Goal: Task Accomplishment & Management: Manage account settings

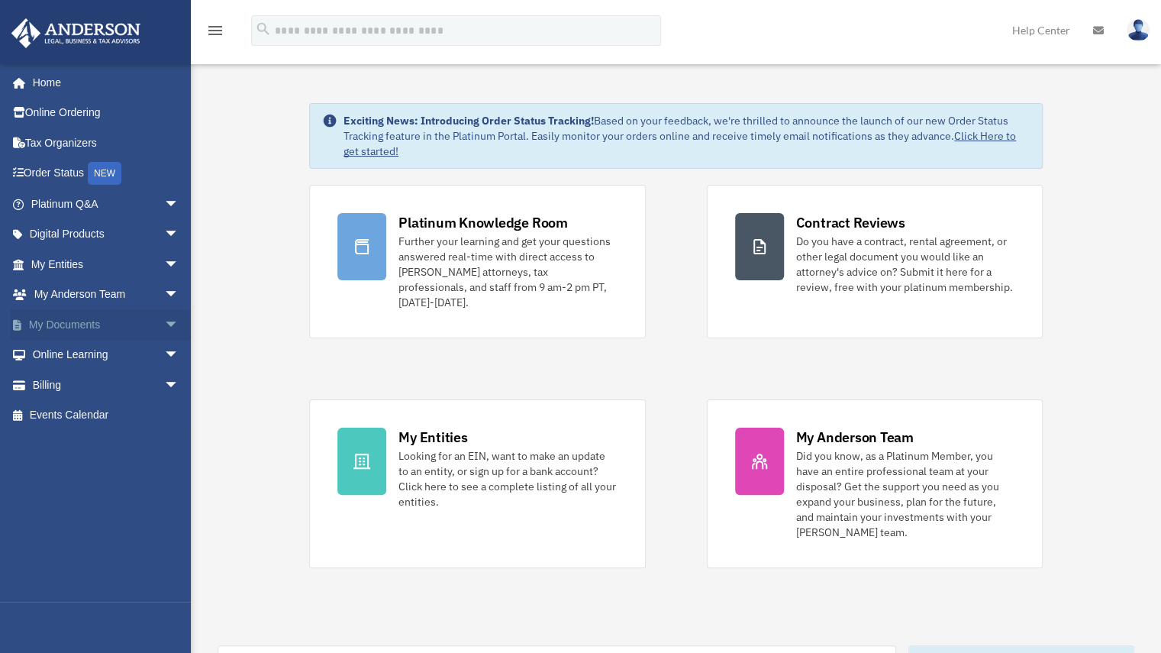
click at [164, 328] on span "arrow_drop_down" at bounding box center [179, 324] width 31 height 31
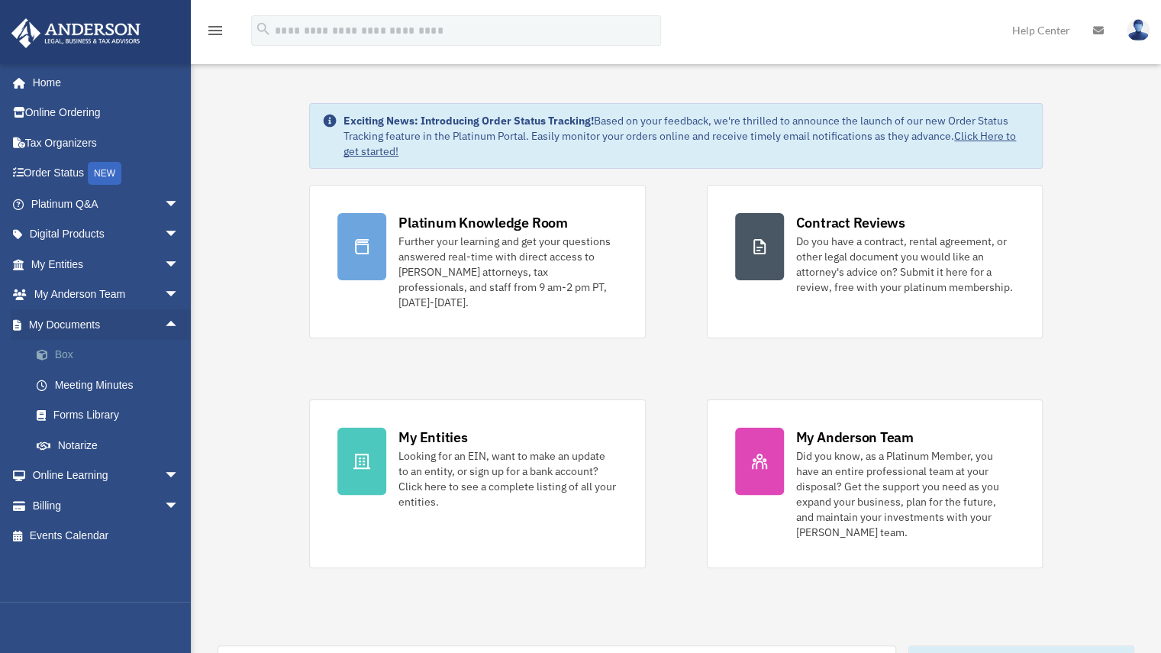
click at [62, 357] on link "Box" at bounding box center [111, 355] width 181 height 31
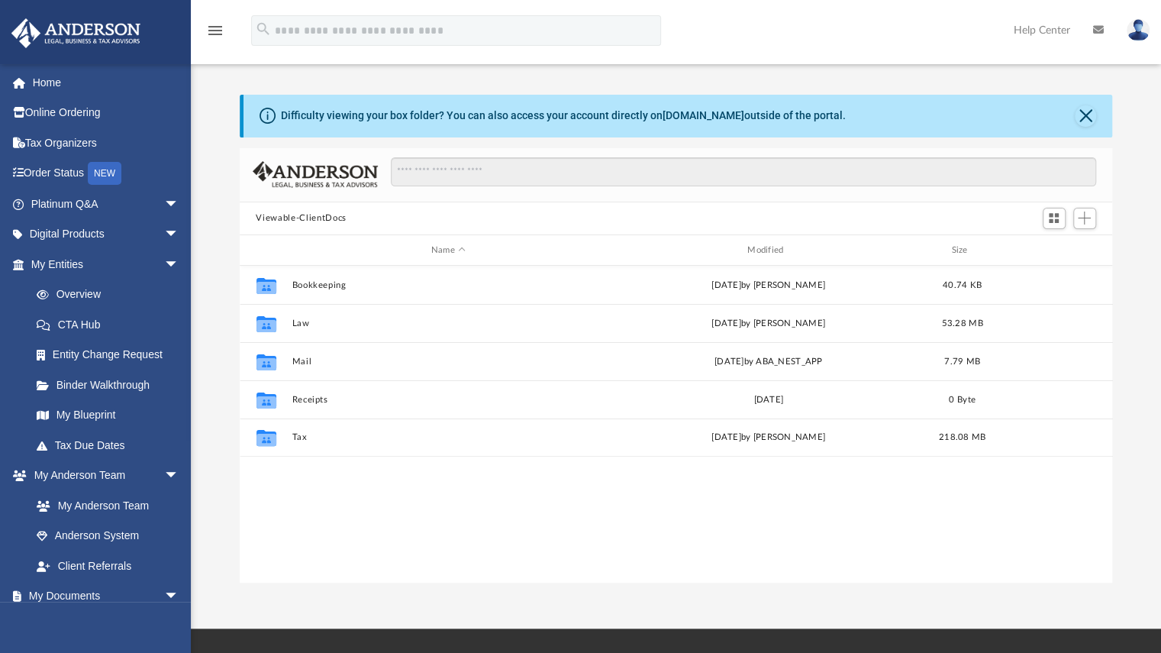
scroll to position [335, 861]
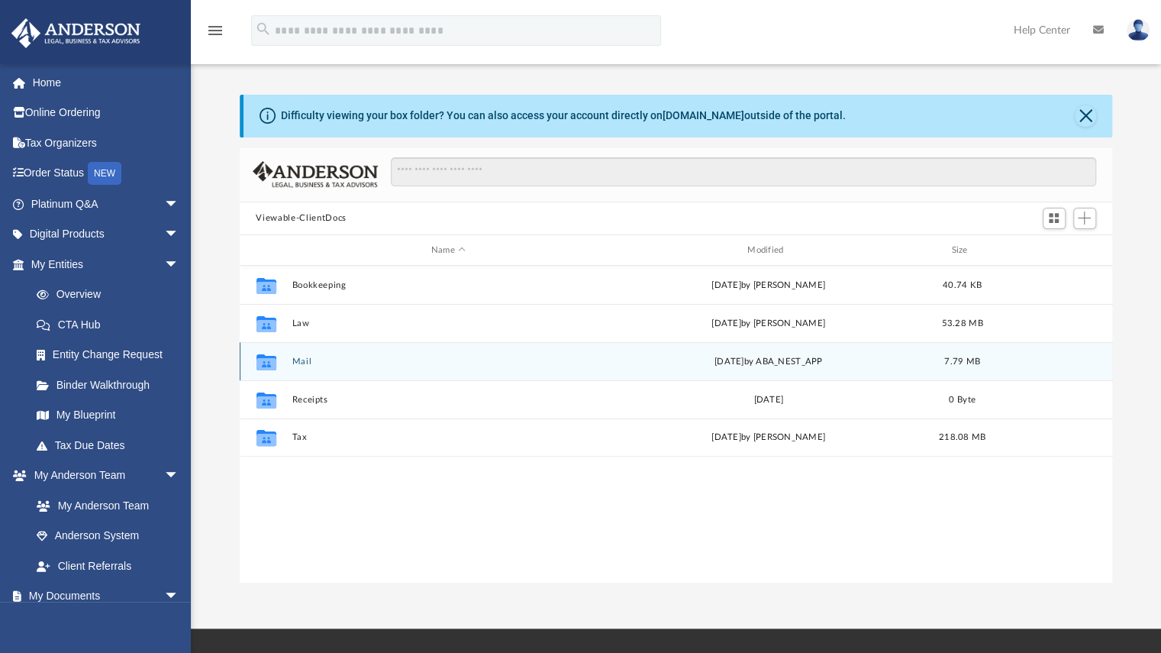
click at [299, 363] on button "Mail" at bounding box center [448, 362] width 313 height 10
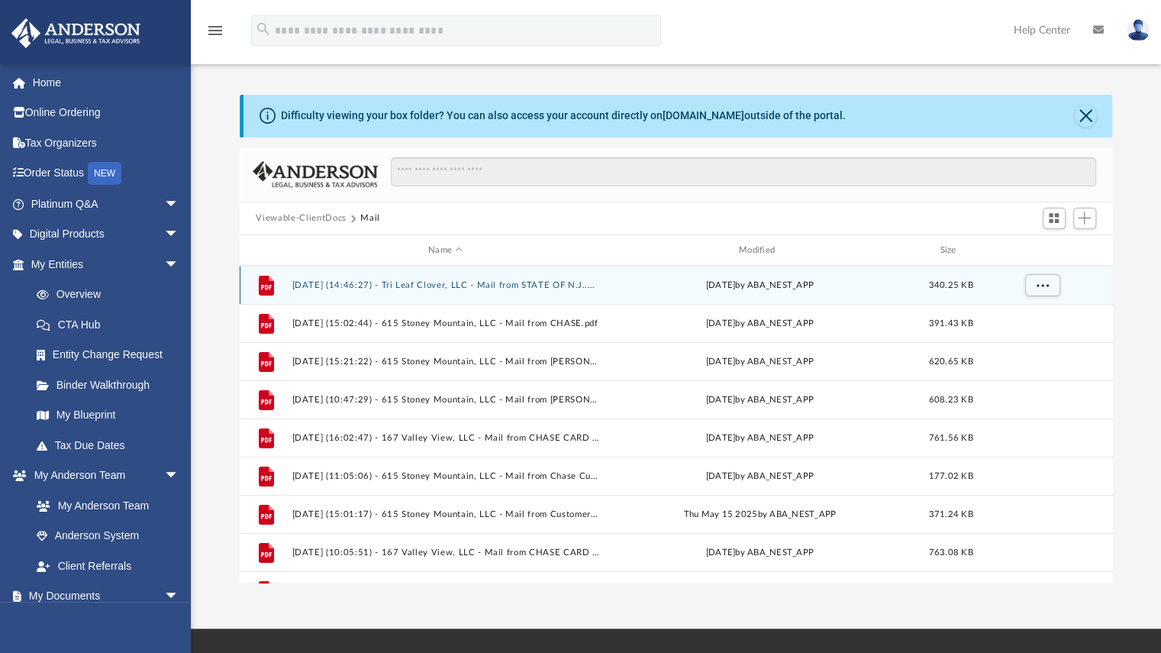
click at [522, 286] on button "[DATE] (14:46:27) - Tri Leaf Clover, LLC - Mail from STATE OF N.J..pdf" at bounding box center [446, 285] width 308 height 10
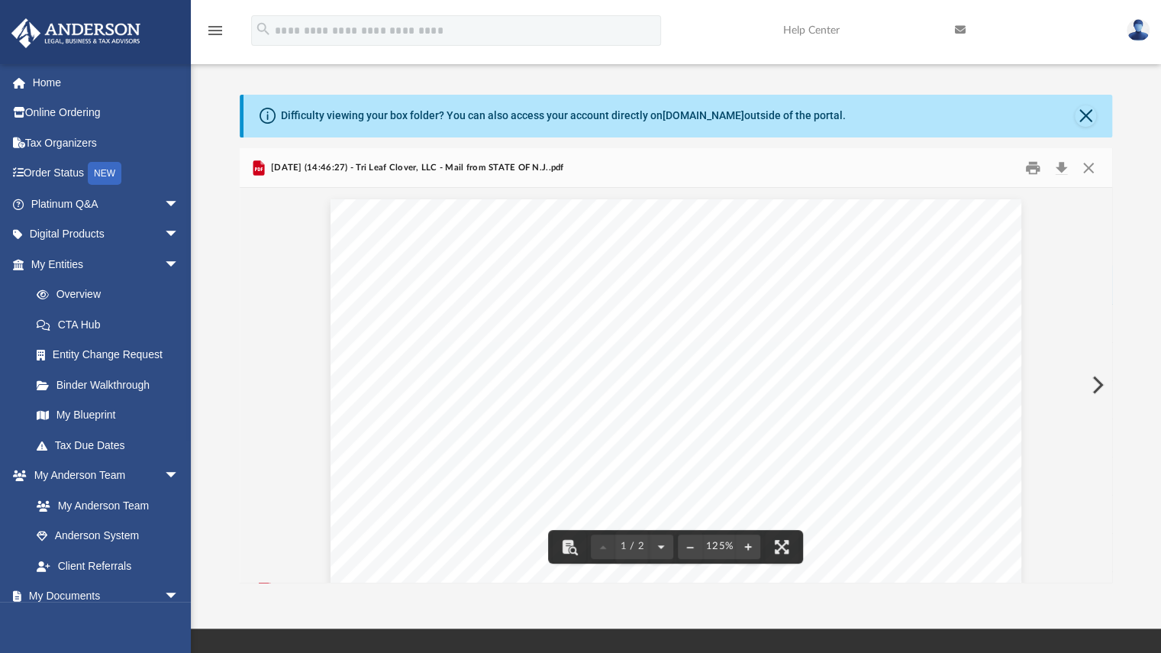
scroll to position [1, 0]
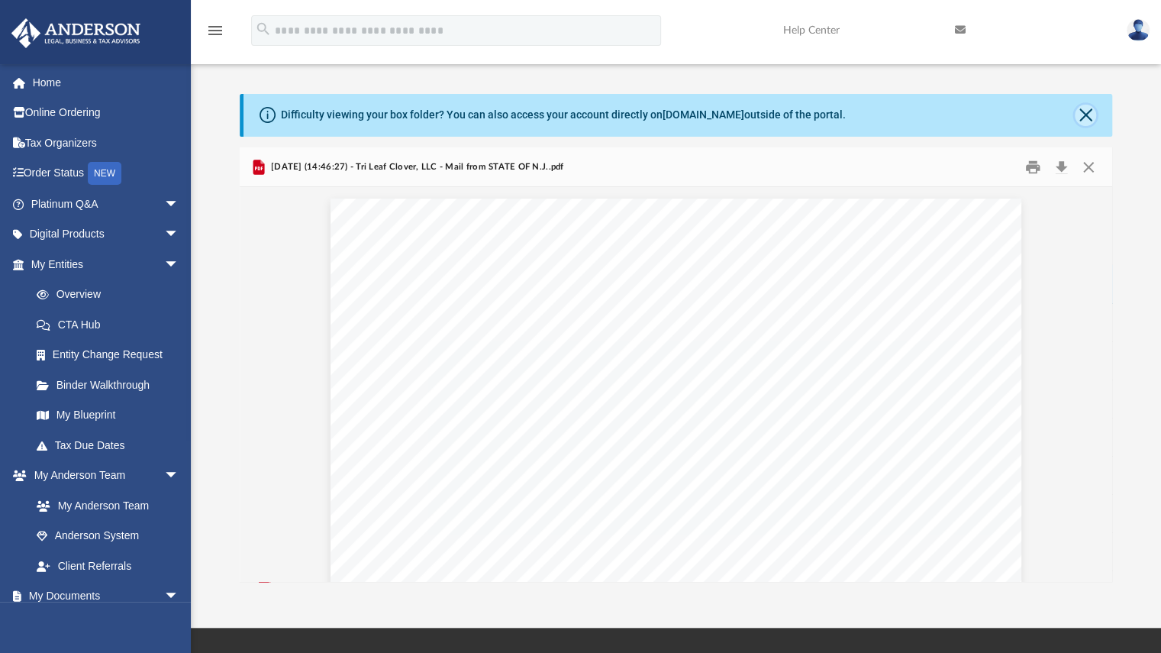
click at [1087, 117] on button "Close" at bounding box center [1085, 115] width 21 height 21
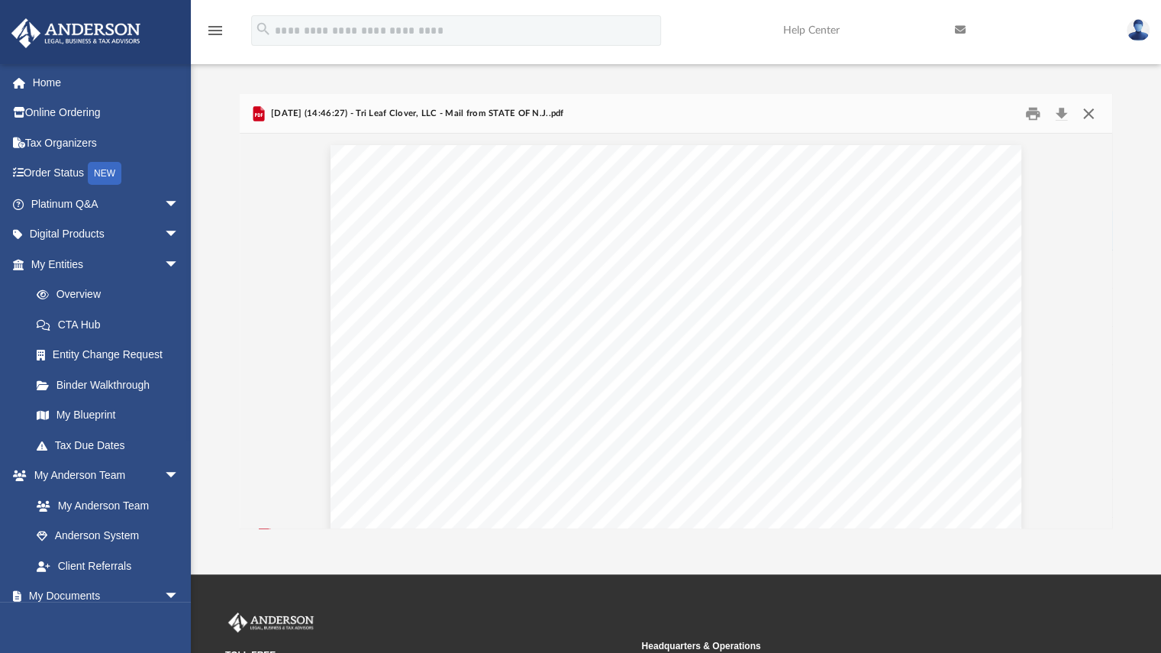
click at [1089, 115] on button "Close" at bounding box center [1088, 114] width 27 height 24
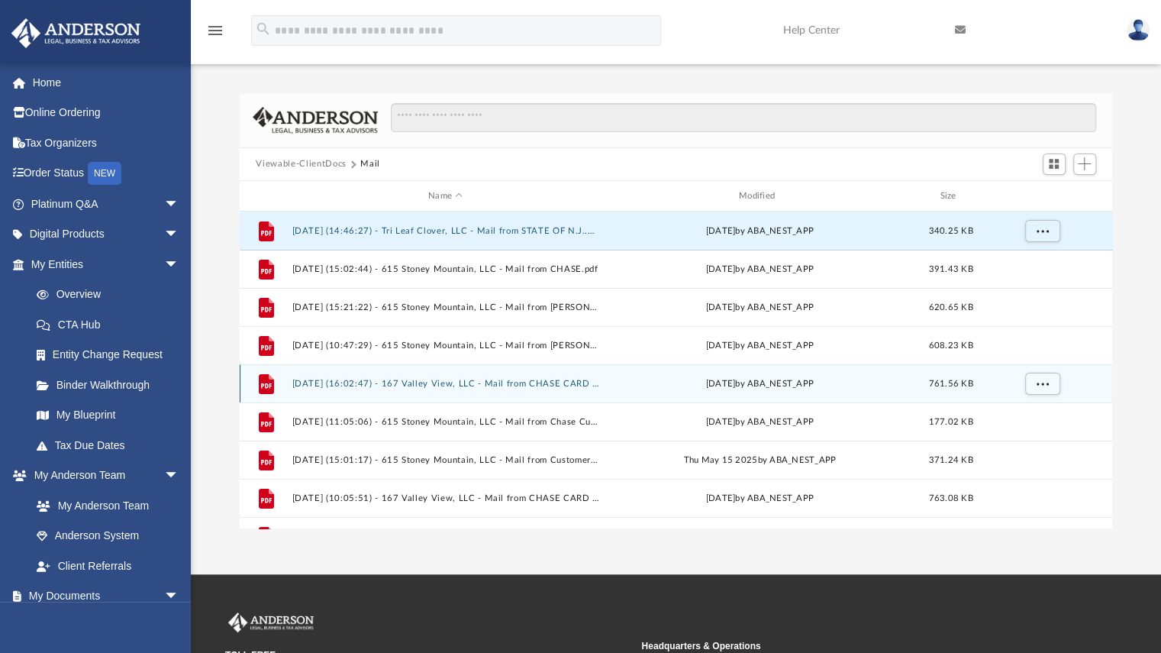
click at [454, 382] on button "[DATE] (16:02:47) - 167 Valley View, LLC - Mail from CHASE CARD SERVICES.pdf" at bounding box center [446, 384] width 308 height 10
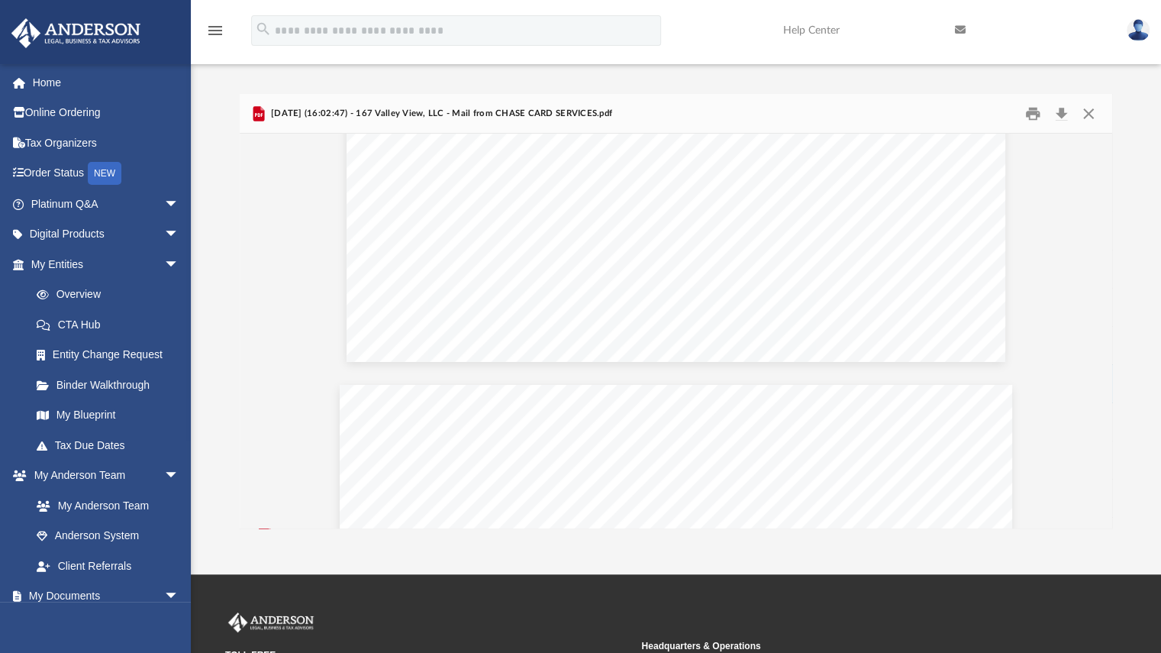
scroll to position [2337, 0]
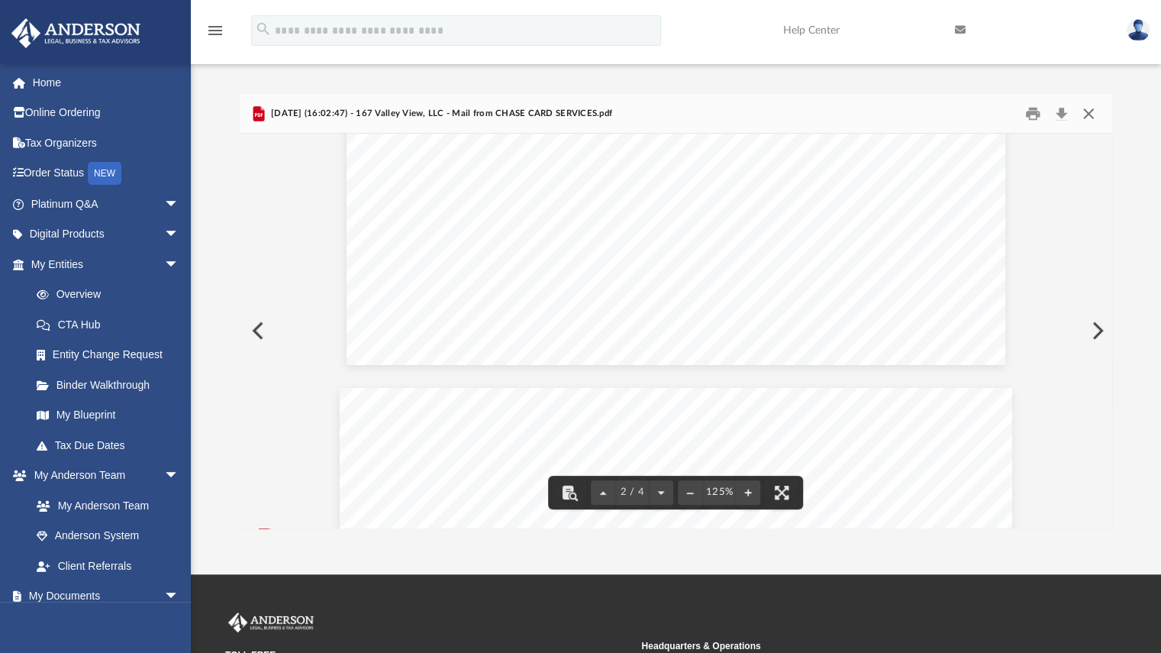
click at [1087, 107] on button "Close" at bounding box center [1088, 114] width 27 height 24
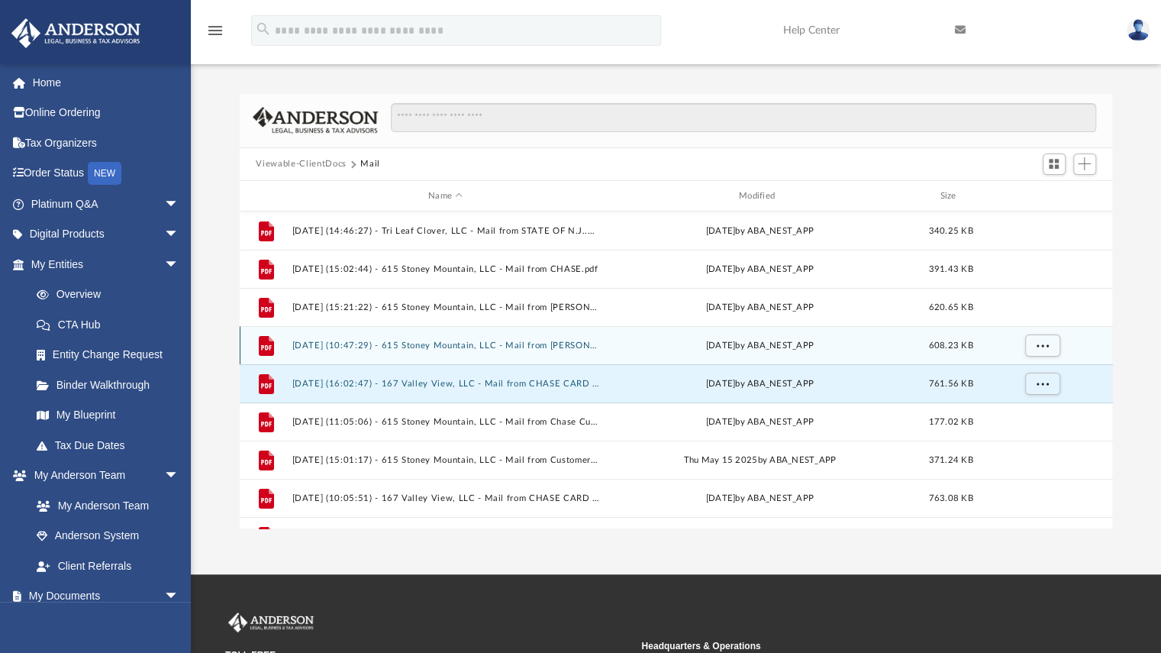
click at [449, 350] on div "File [DATE] (10:47:29) - 615 Stoney Mountain, LLC - Mail from [PERSON_NAME].pdf…" at bounding box center [676, 345] width 873 height 38
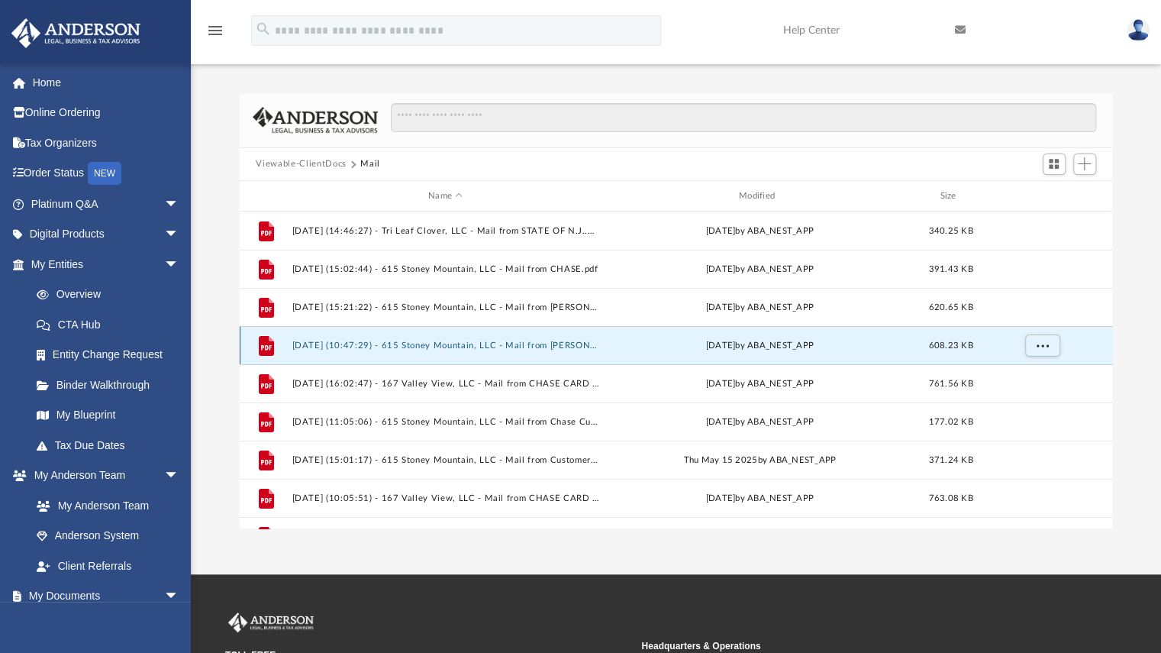
click at [458, 342] on button "[DATE] (10:47:29) - 615 Stoney Mountain, LLC - Mail from [PERSON_NAME].pdf" at bounding box center [446, 345] width 308 height 10
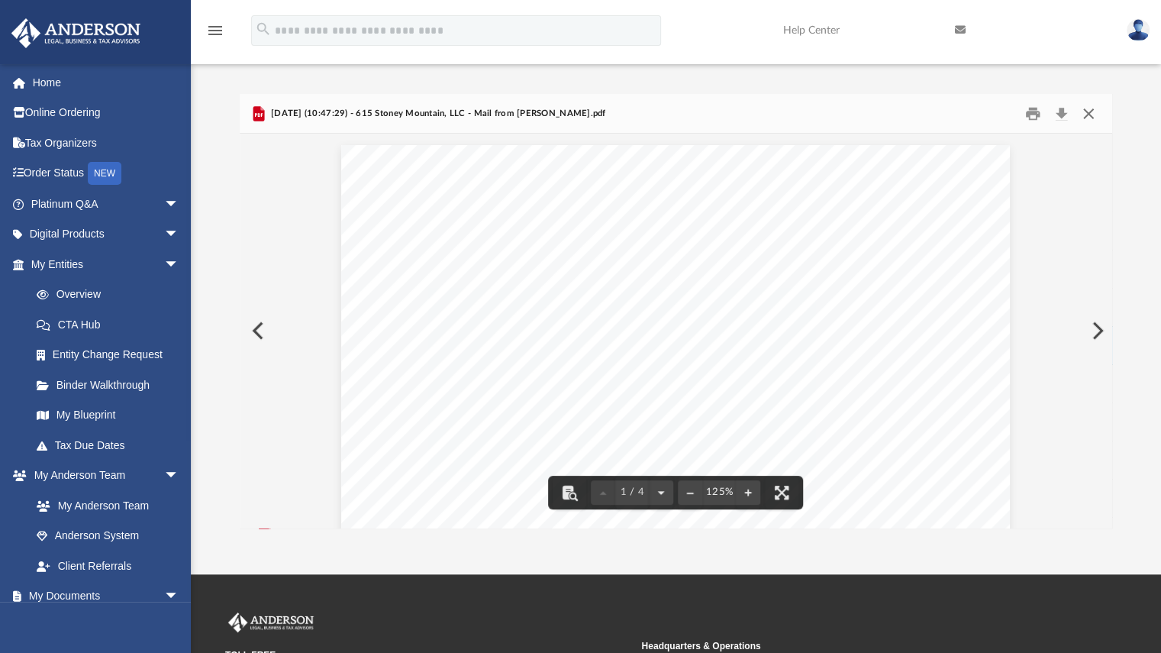
click at [1090, 106] on button "Close" at bounding box center [1088, 114] width 27 height 24
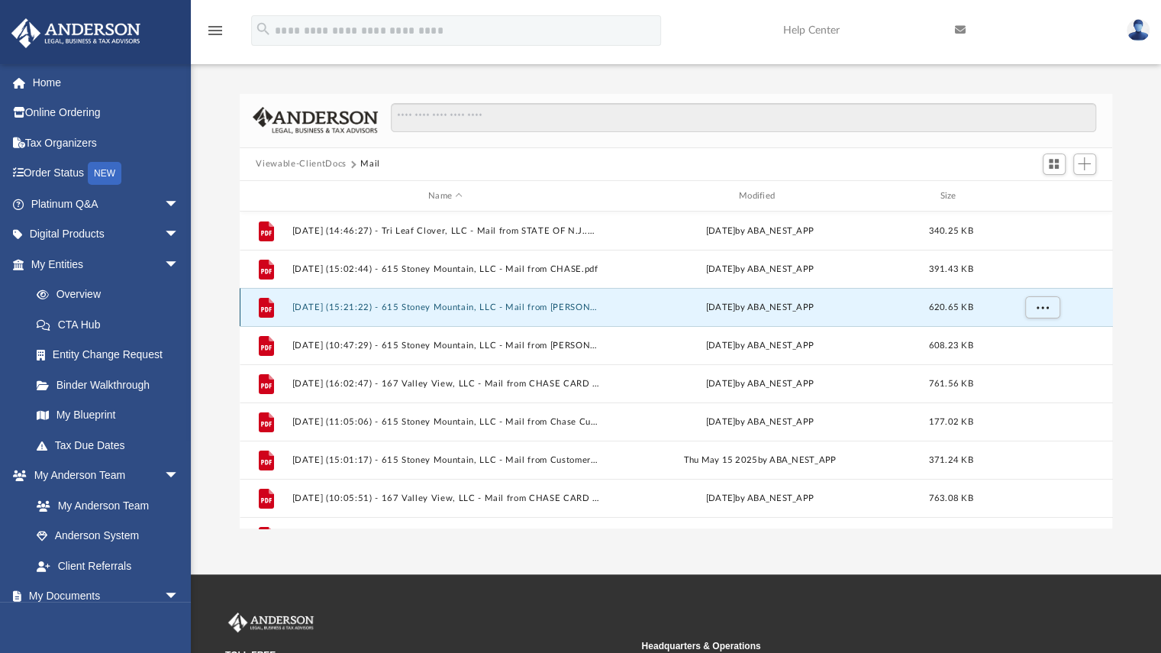
click at [440, 307] on button "[DATE] (15:21:22) - 615 Stoney Mountain, LLC - Mail from [PERSON_NAME].pdf" at bounding box center [446, 307] width 308 height 10
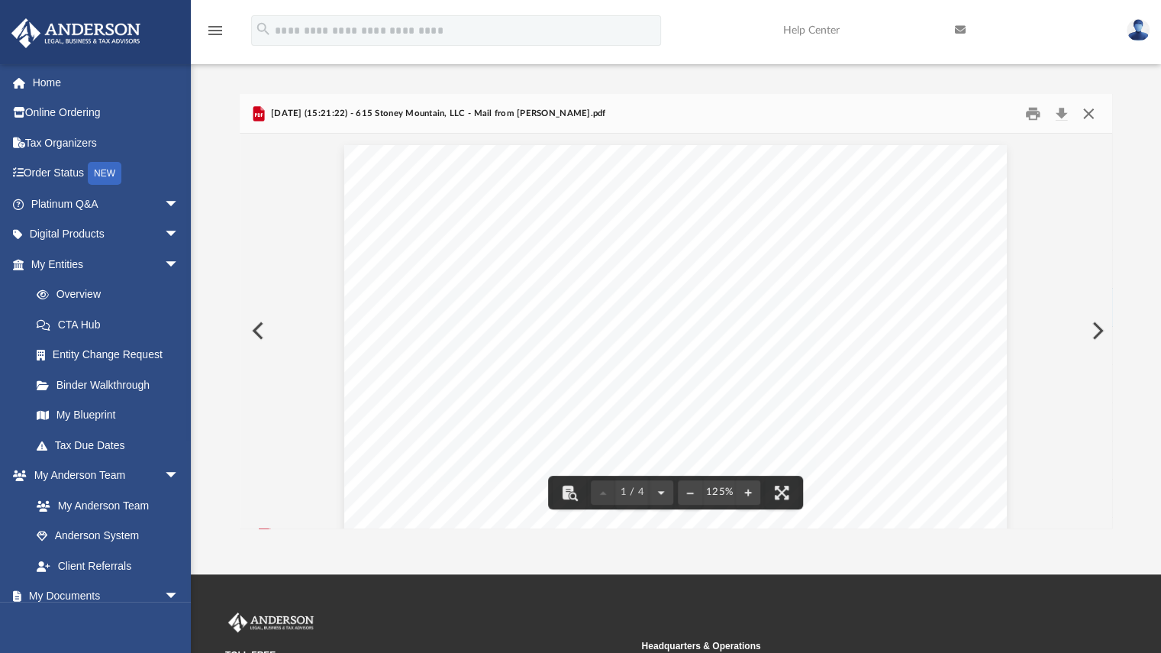
click at [1089, 107] on button "Close" at bounding box center [1088, 114] width 27 height 24
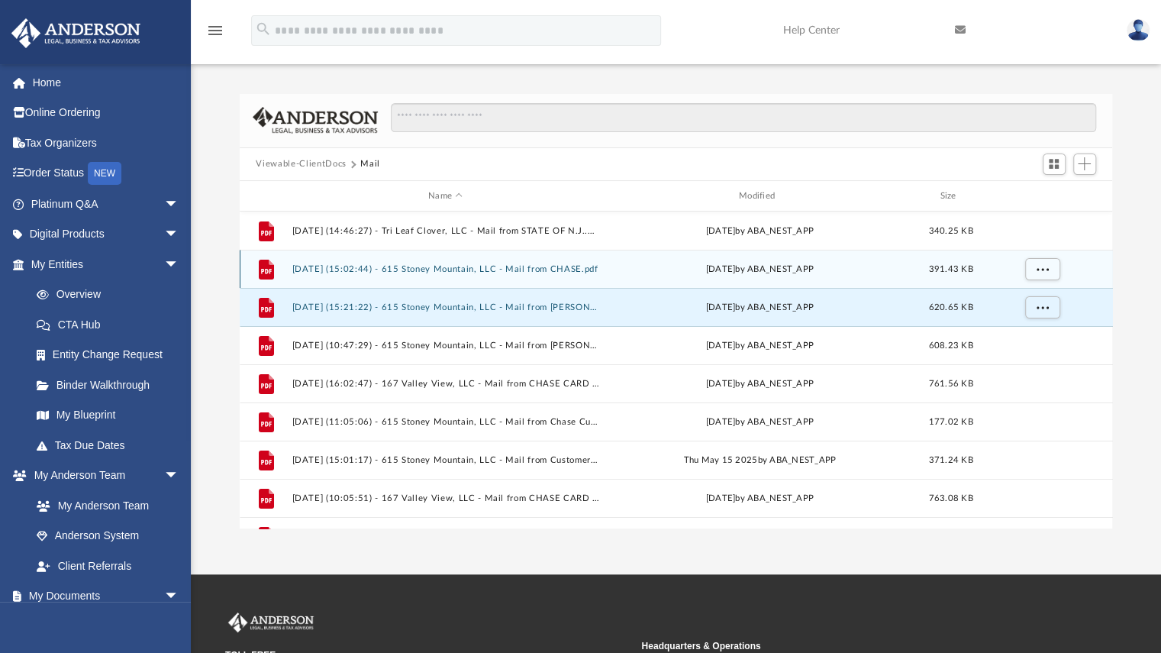
click at [451, 270] on button "[DATE] (15:02:44) - 615 Stoney Mountain, LLC - Mail from CHASE.pdf" at bounding box center [446, 269] width 308 height 10
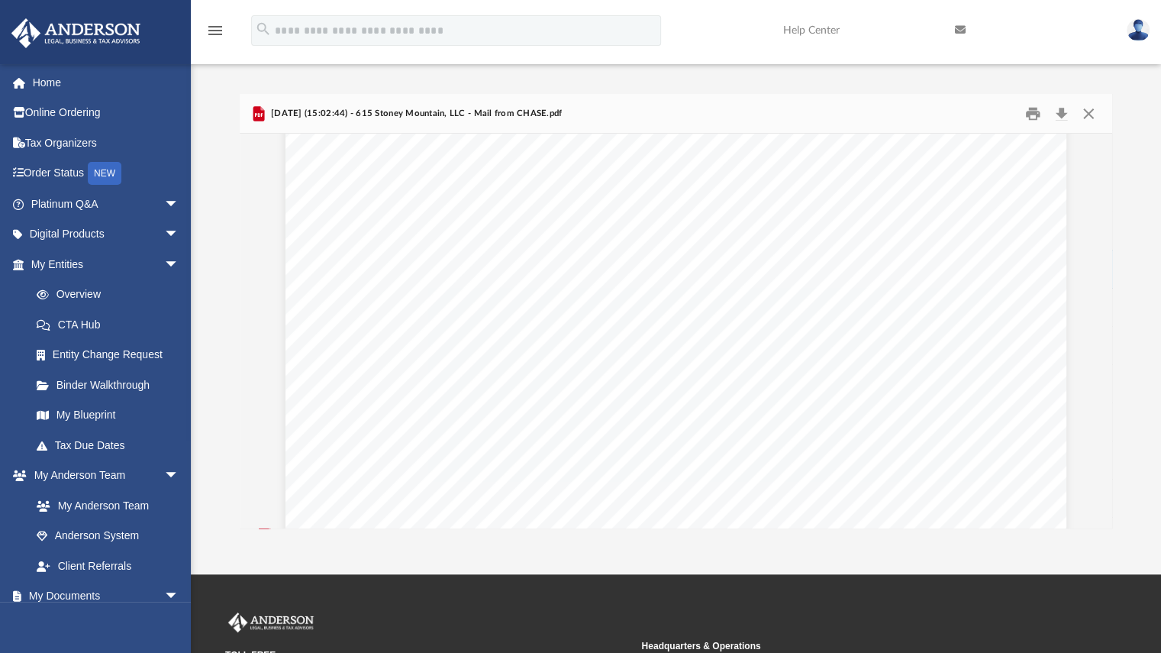
scroll to position [2111, 0]
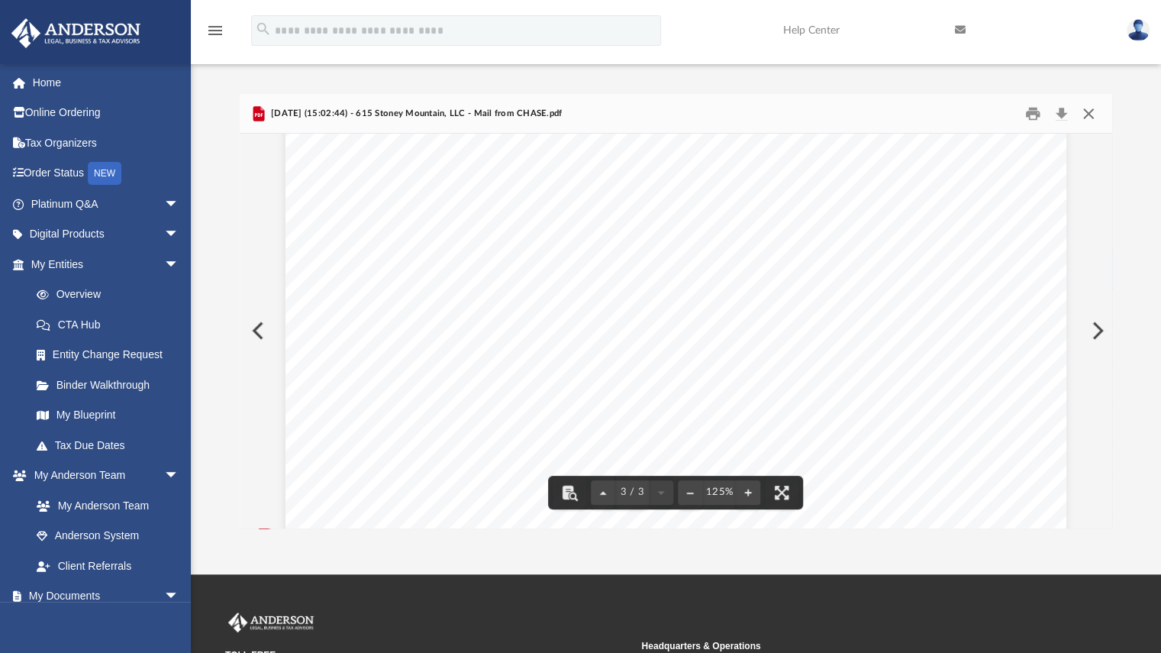
click at [1089, 111] on button "Close" at bounding box center [1088, 114] width 27 height 24
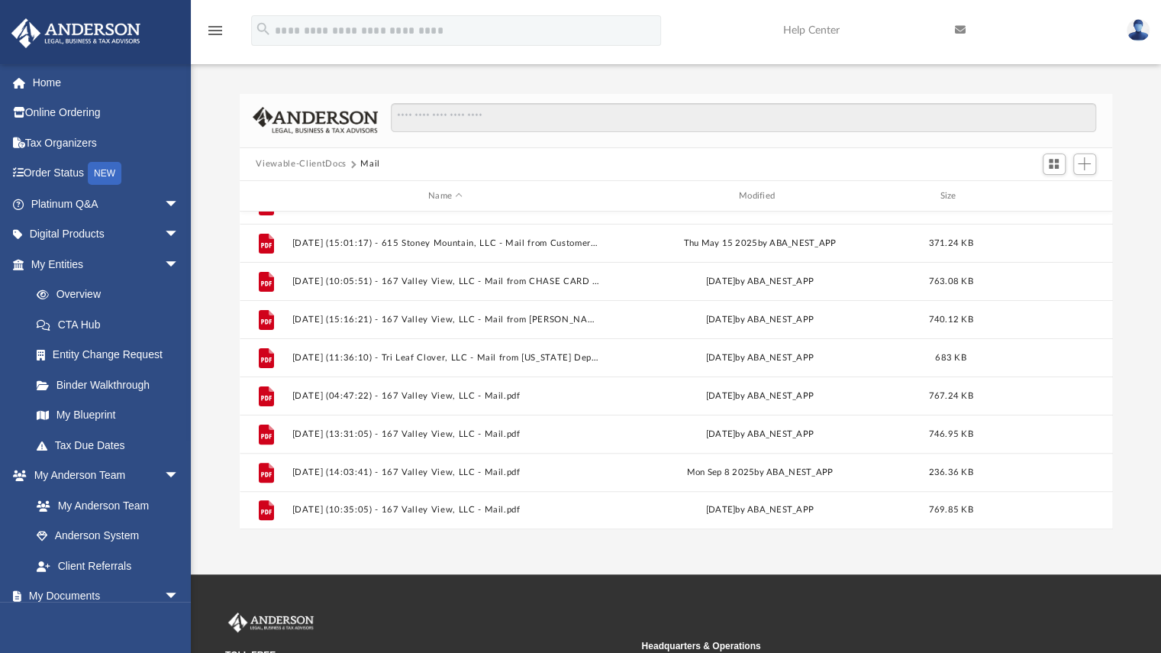
scroll to position [217, 0]
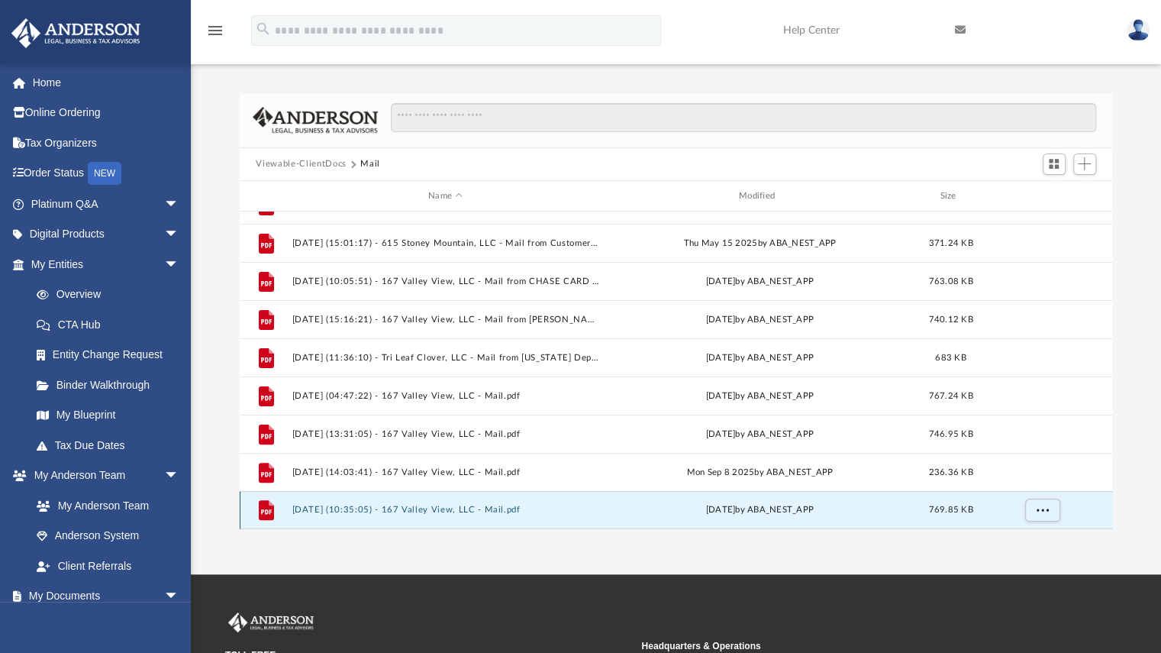
click at [429, 508] on button "[DATE] (10:35:05) - 167 Valley View, LLC - Mail.pdf" at bounding box center [446, 510] width 308 height 10
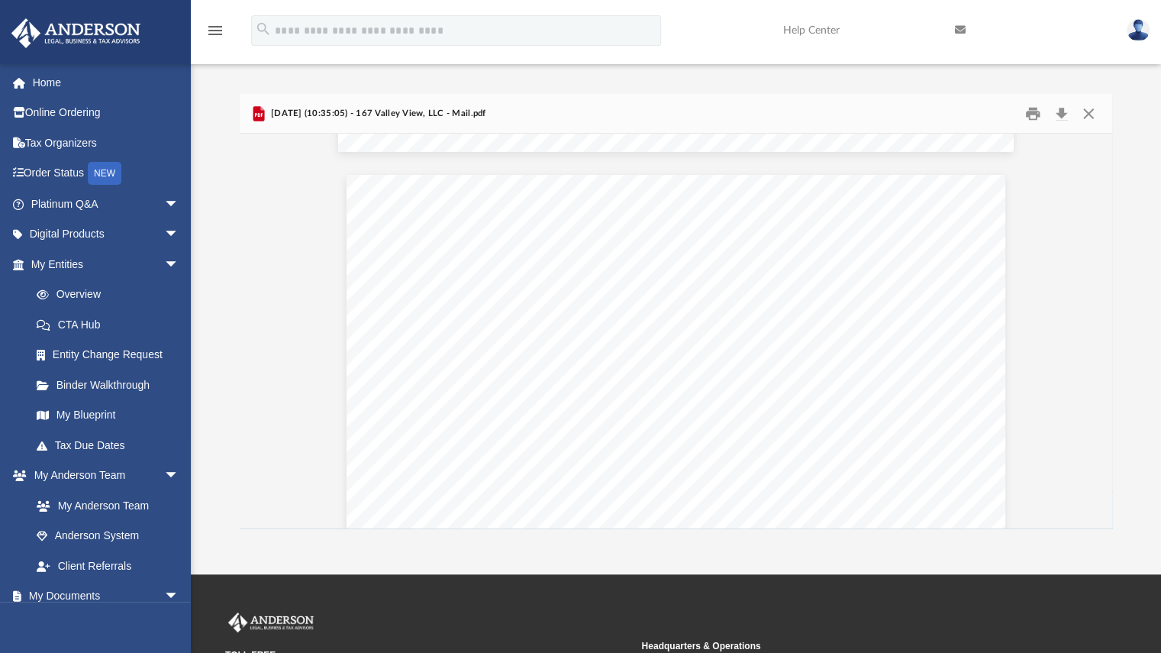
scroll to position [2551, 0]
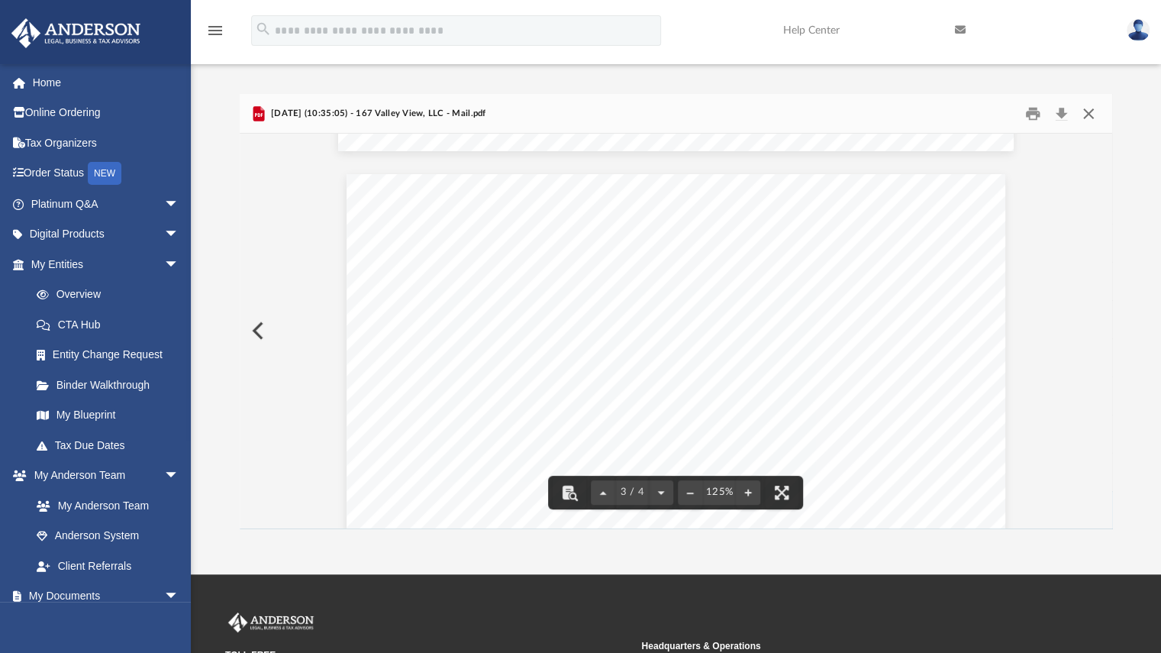
click at [1088, 118] on button "Close" at bounding box center [1088, 114] width 27 height 24
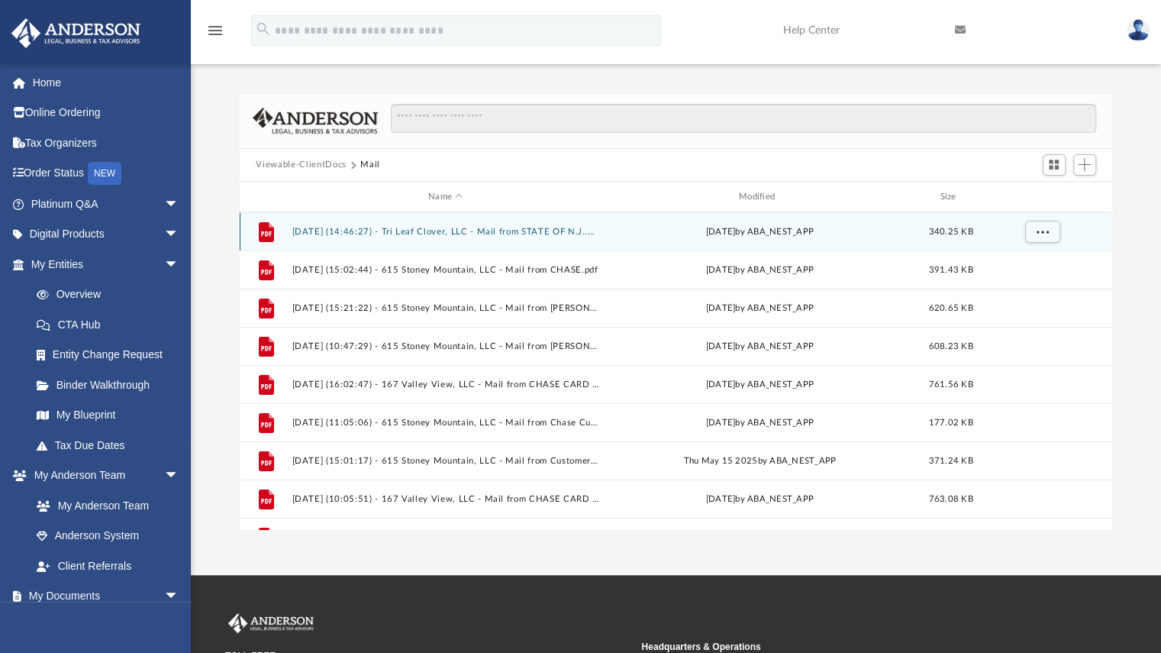
scroll to position [217, 0]
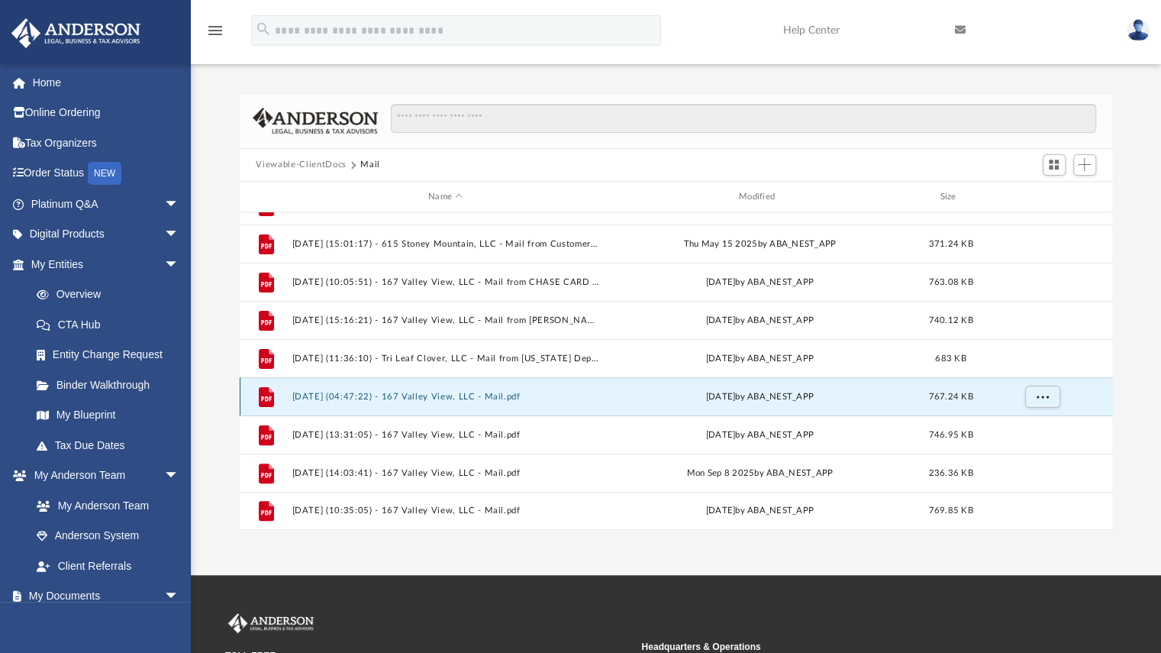
click at [466, 395] on button "[DATE] (04:47:22) - 167 Valley View, LLC - Mail.pdf" at bounding box center [446, 397] width 308 height 10
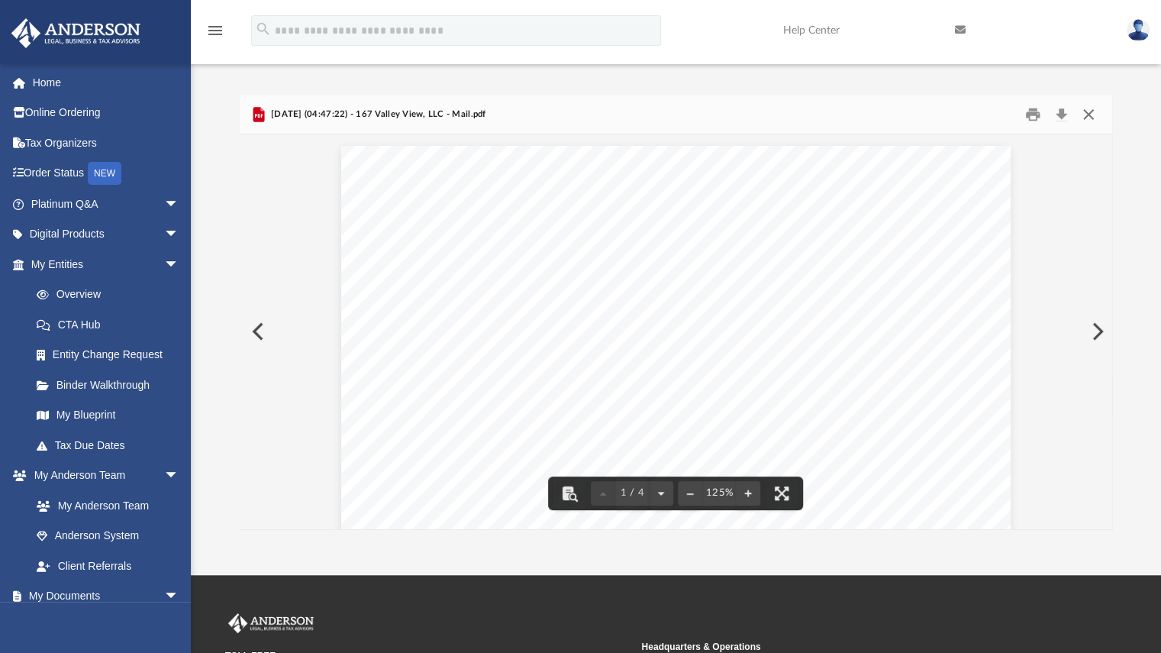
click at [1090, 115] on button "Close" at bounding box center [1088, 114] width 27 height 24
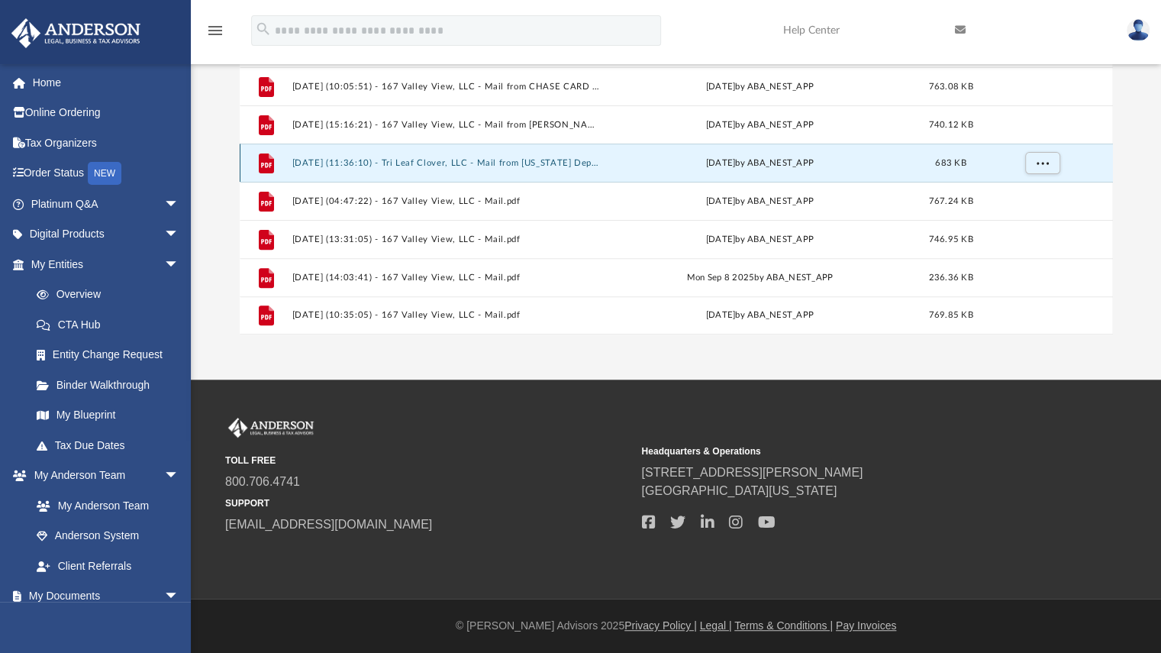
click at [570, 161] on button "[DATE] (11:36:10) - Tri Leaf Clover, LLC - Mail from [US_STATE] Department of t…" at bounding box center [446, 163] width 308 height 10
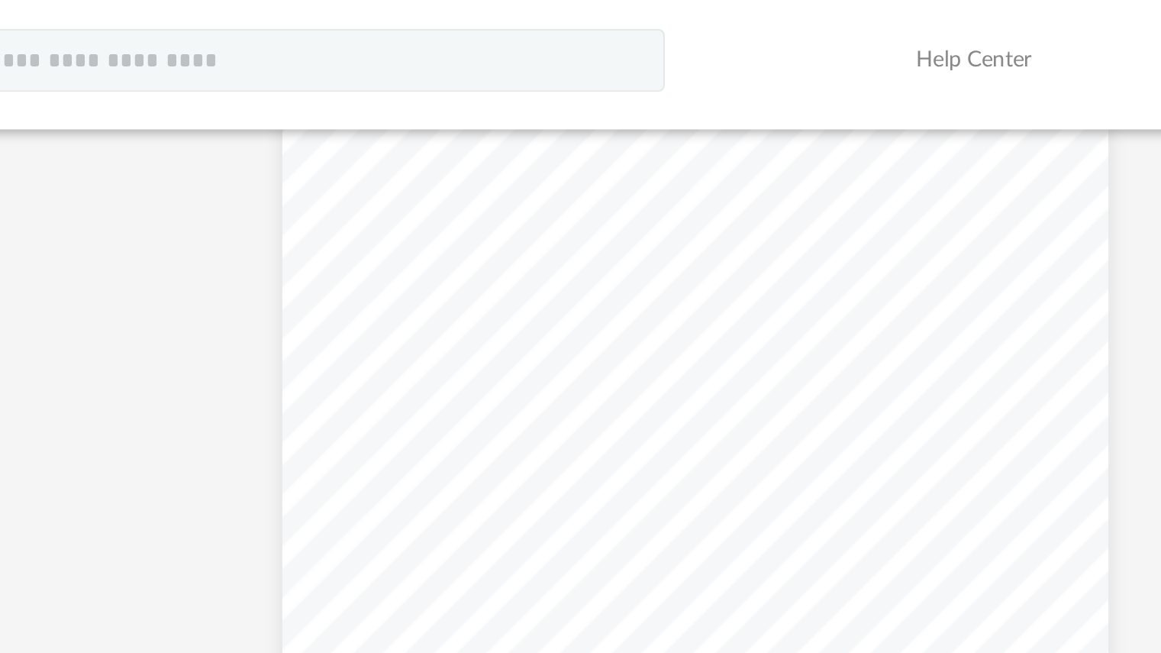
scroll to position [0, 0]
